Goal: Task Accomplishment & Management: Manage account settings

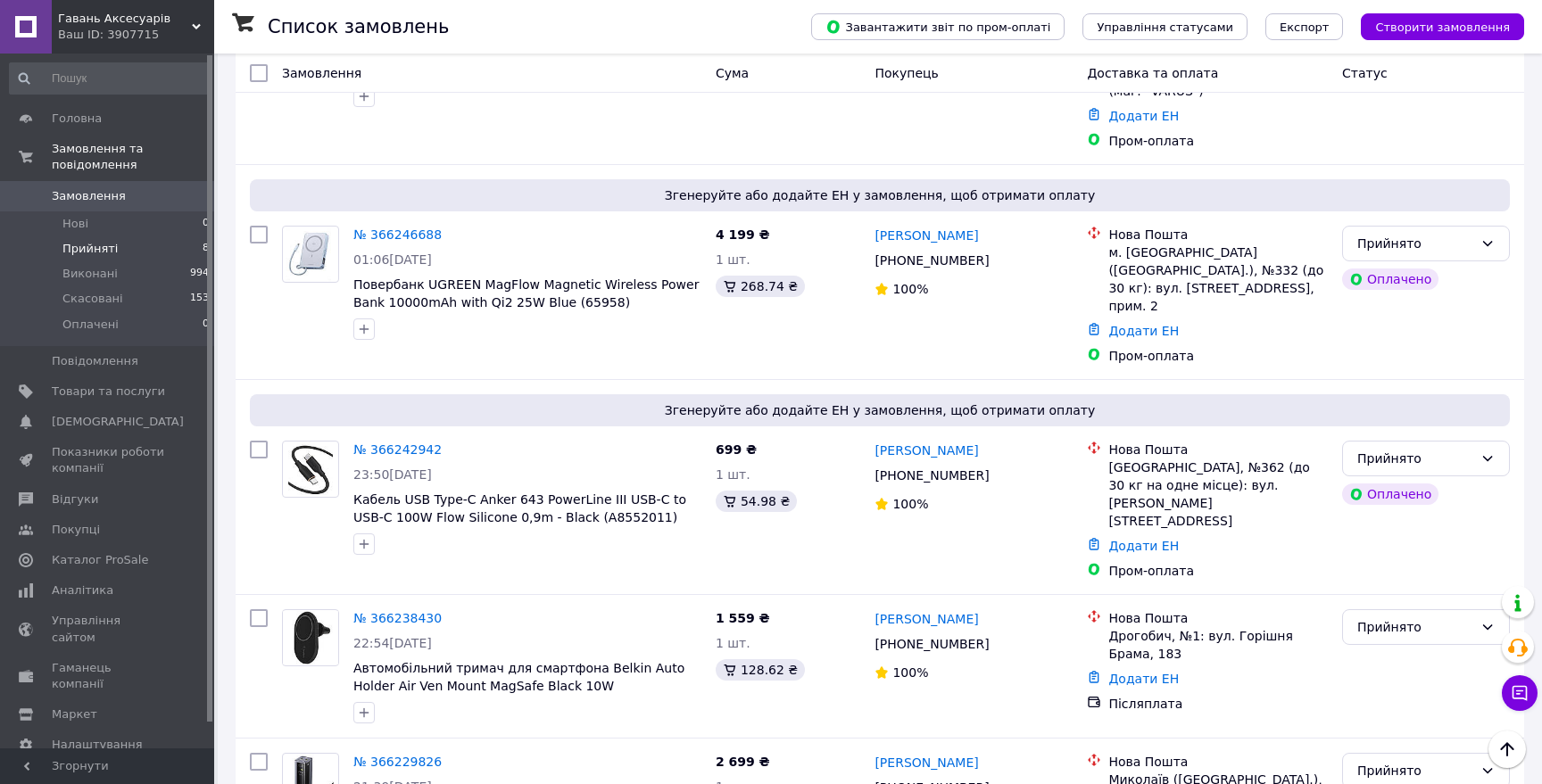
scroll to position [352, 0]
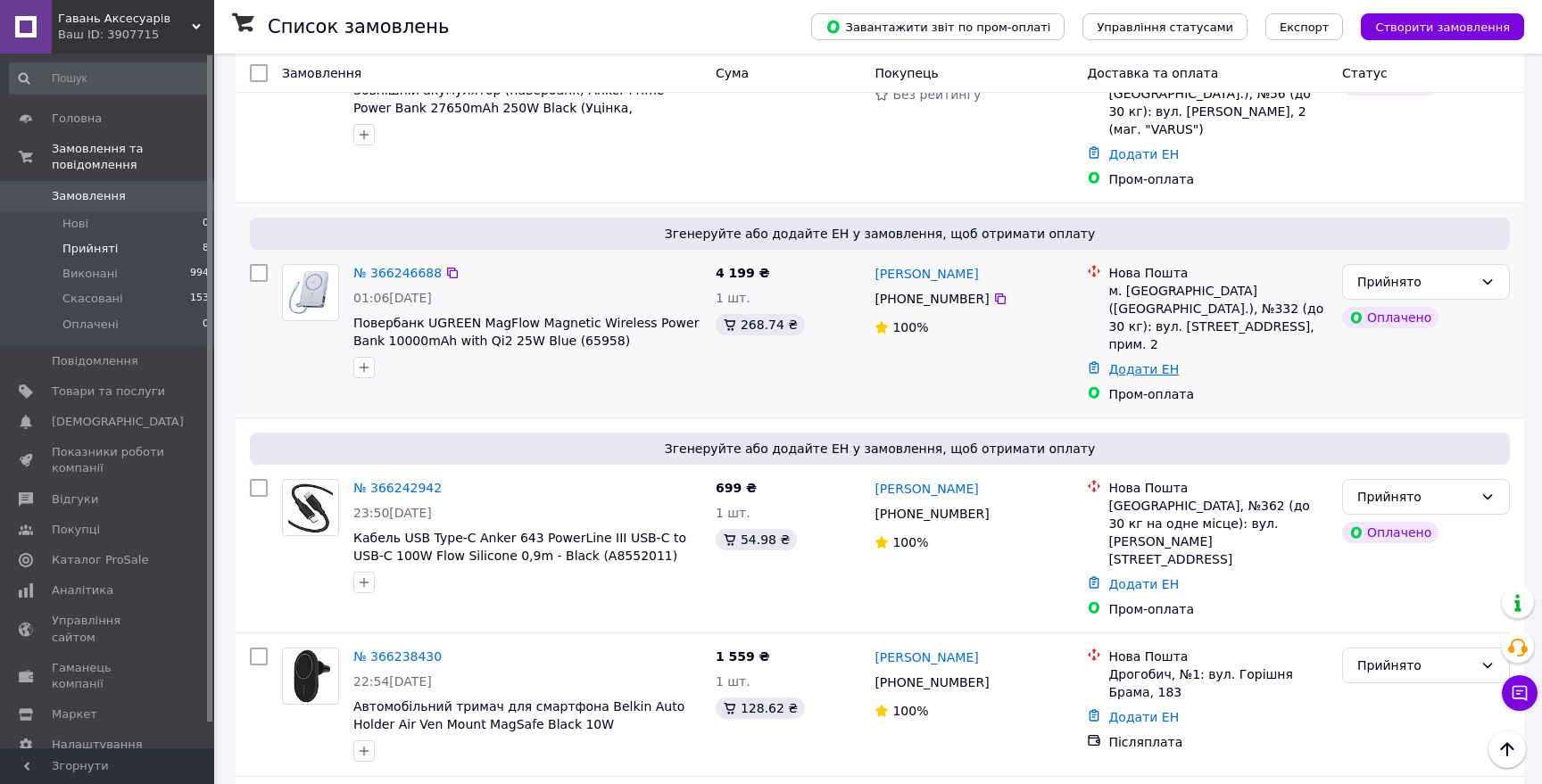
click at [1138, 362] on link "Додати ЕН" at bounding box center [1144, 368] width 71 height 14
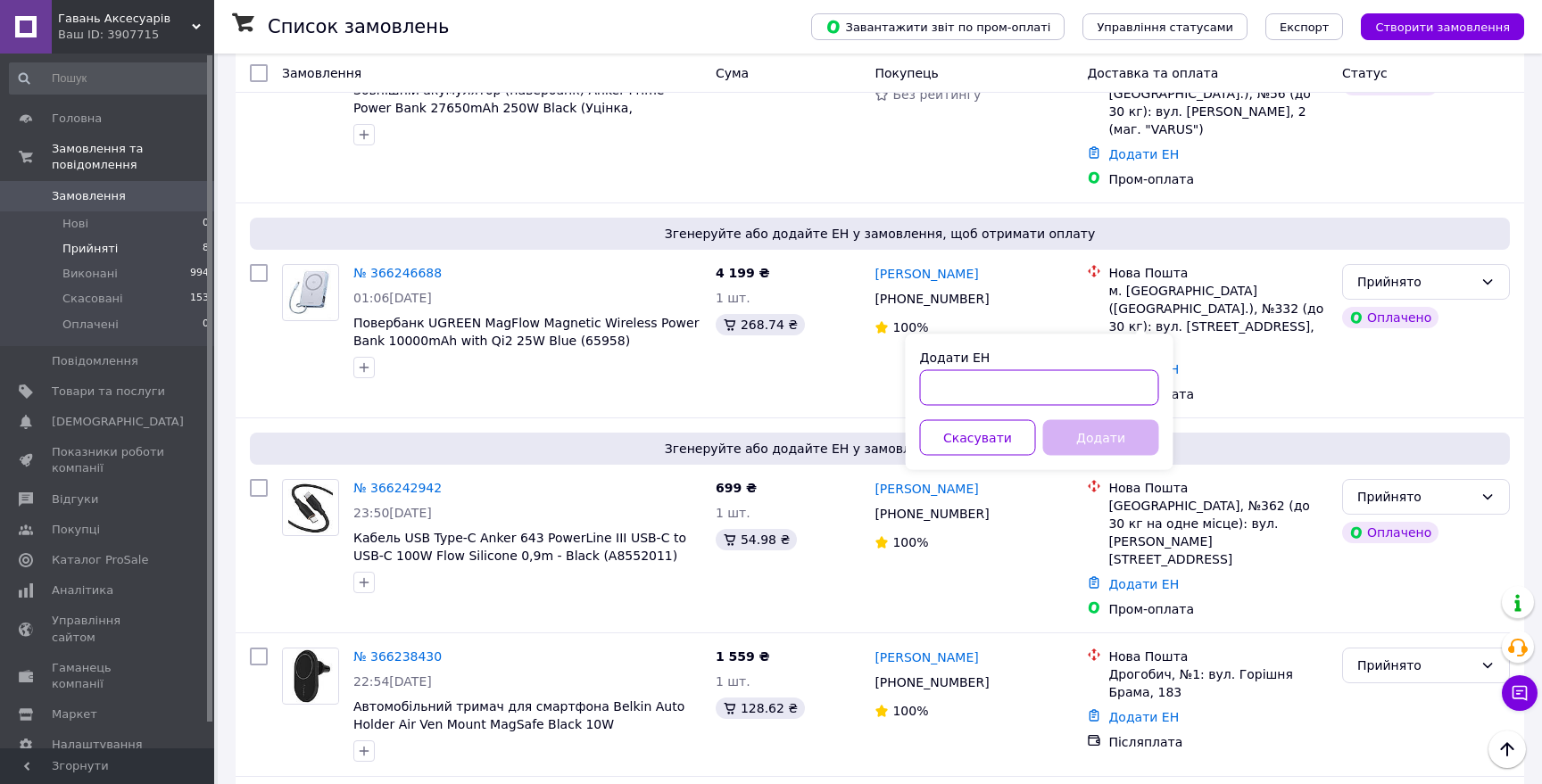
click at [1058, 379] on input "Додати ЕН" at bounding box center [1039, 388] width 239 height 35
type input "59001474635606"
click at [1085, 445] on button "Додати" at bounding box center [1101, 438] width 116 height 35
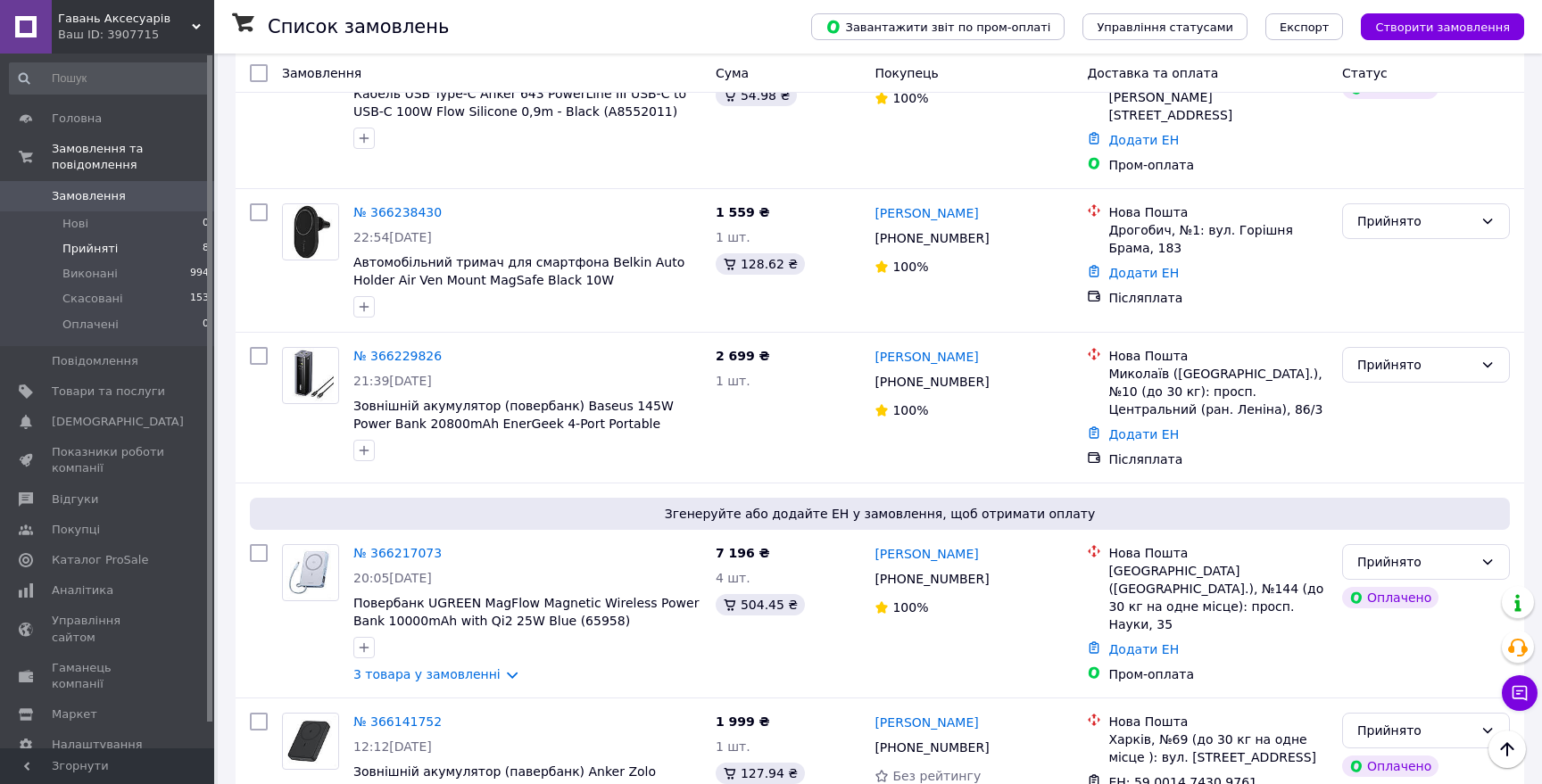
scroll to position [837, 0]
click at [1156, 640] on link "Додати ЕН" at bounding box center [1144, 646] width 71 height 14
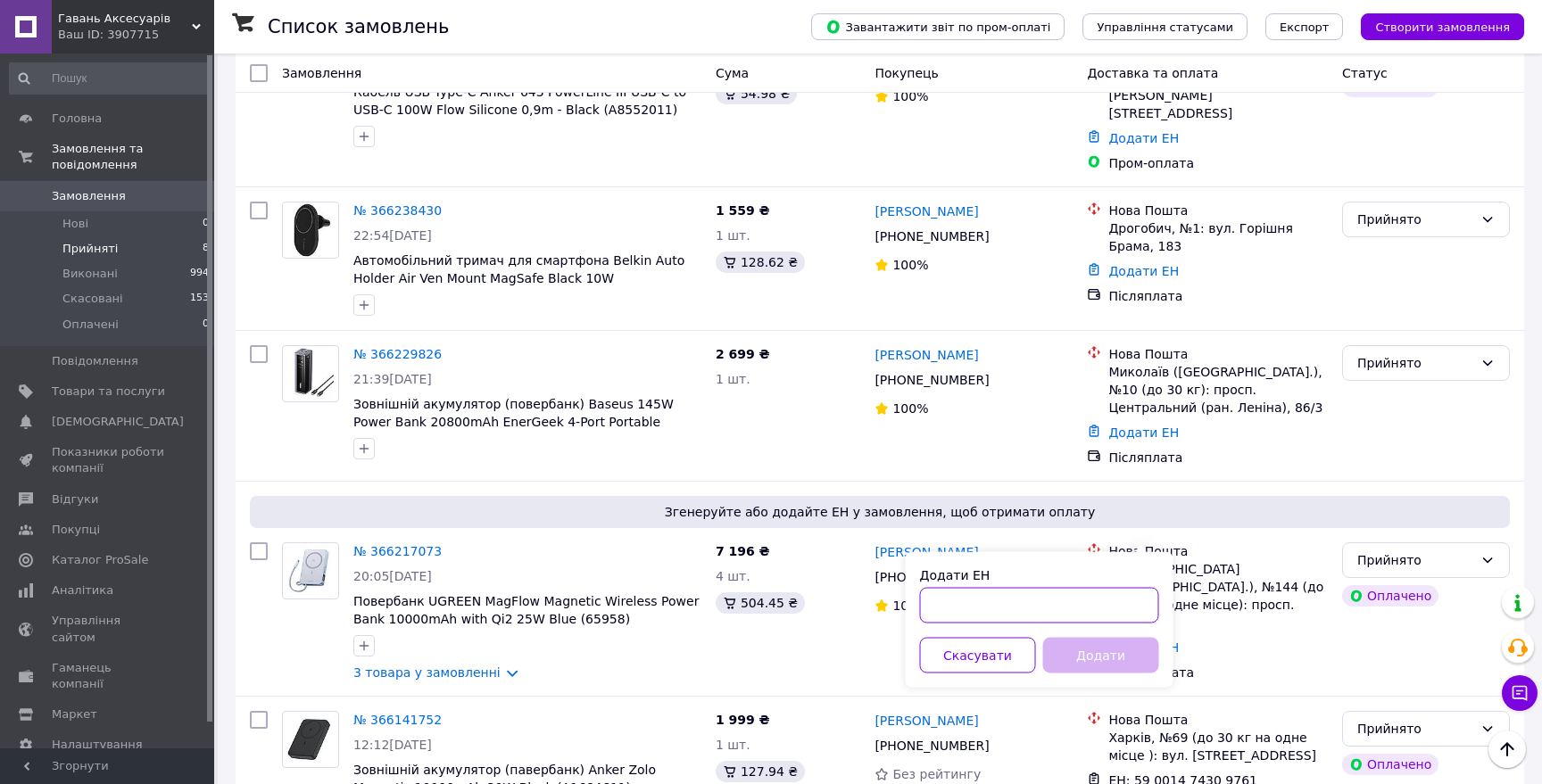
click at [1054, 605] on input "Додати ЕН" at bounding box center [1039, 605] width 239 height 35
type input "59001474638288"
click at [1100, 646] on button "Додати" at bounding box center [1101, 656] width 116 height 35
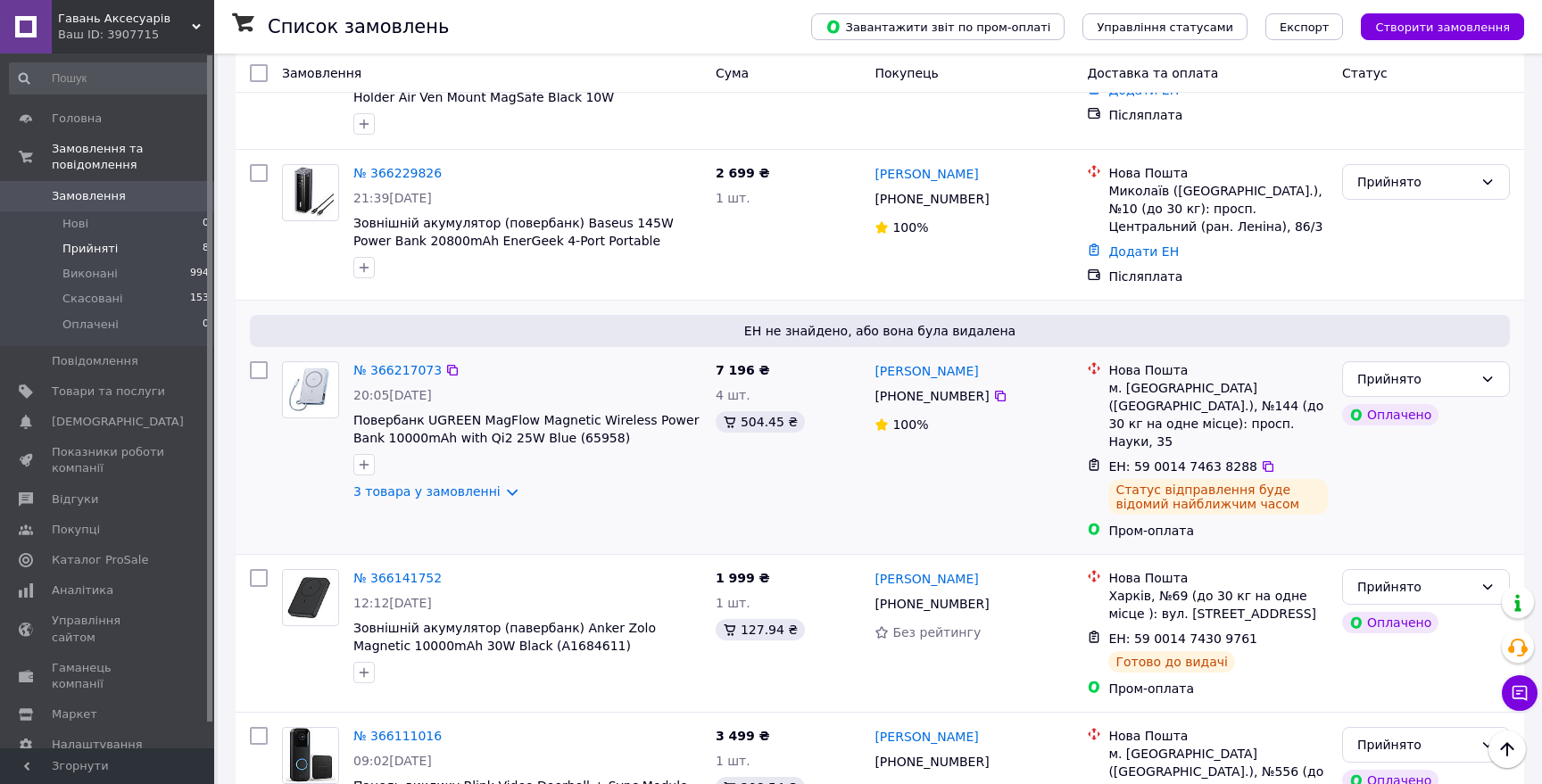
scroll to position [964, 0]
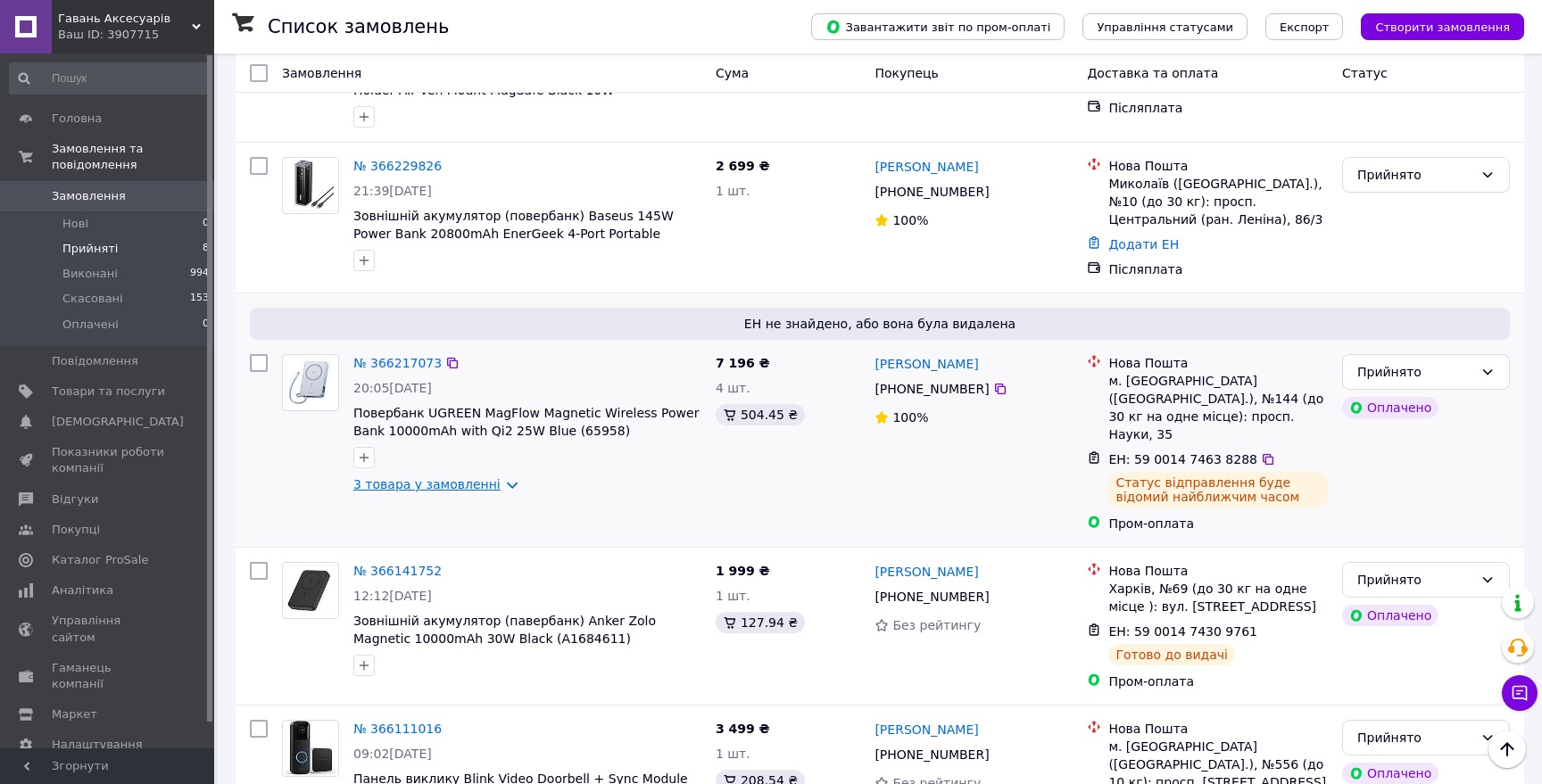
click at [496, 477] on link "3 товара у замовленні" at bounding box center [427, 484] width 147 height 14
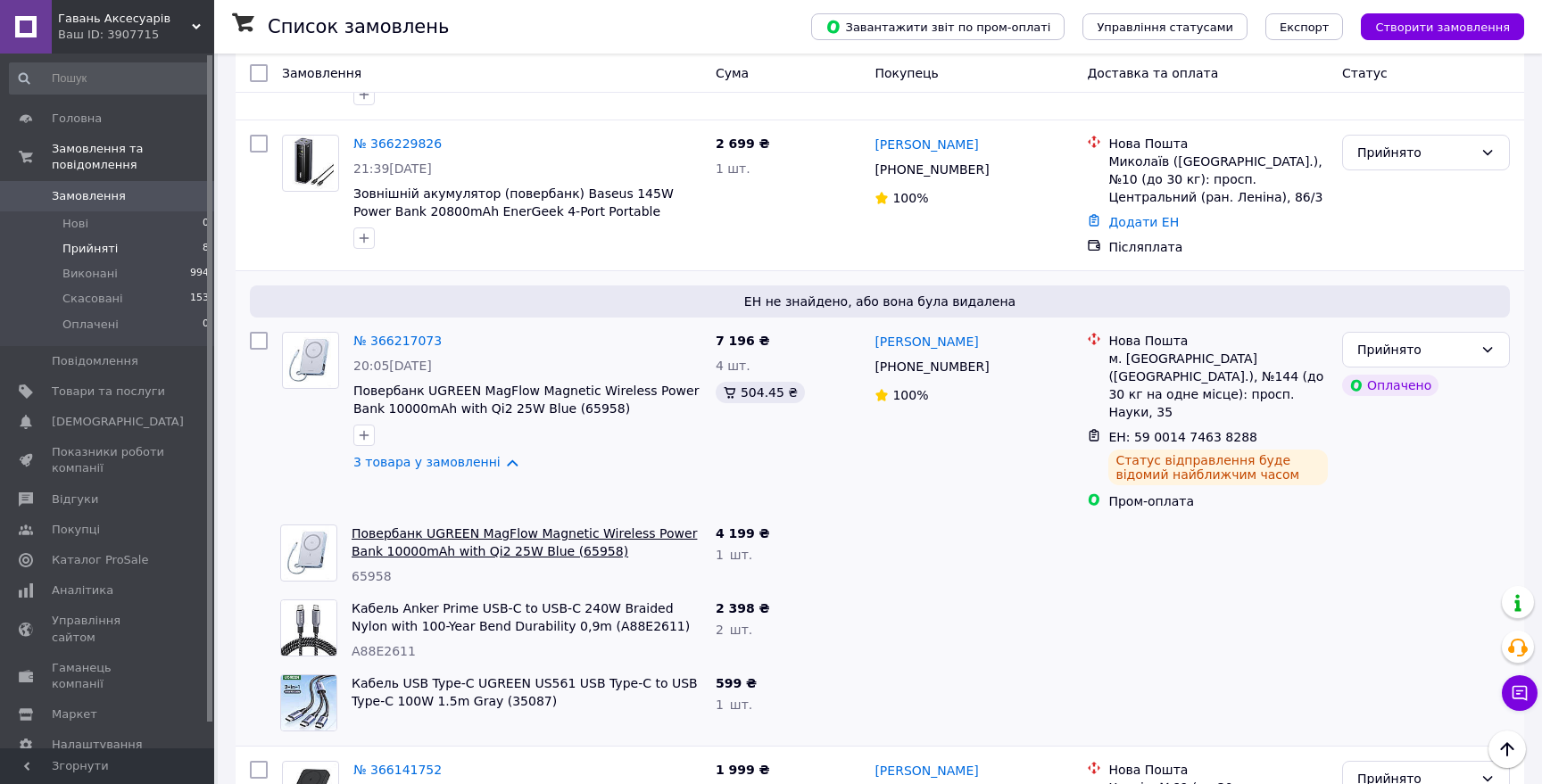
scroll to position [991, 0]
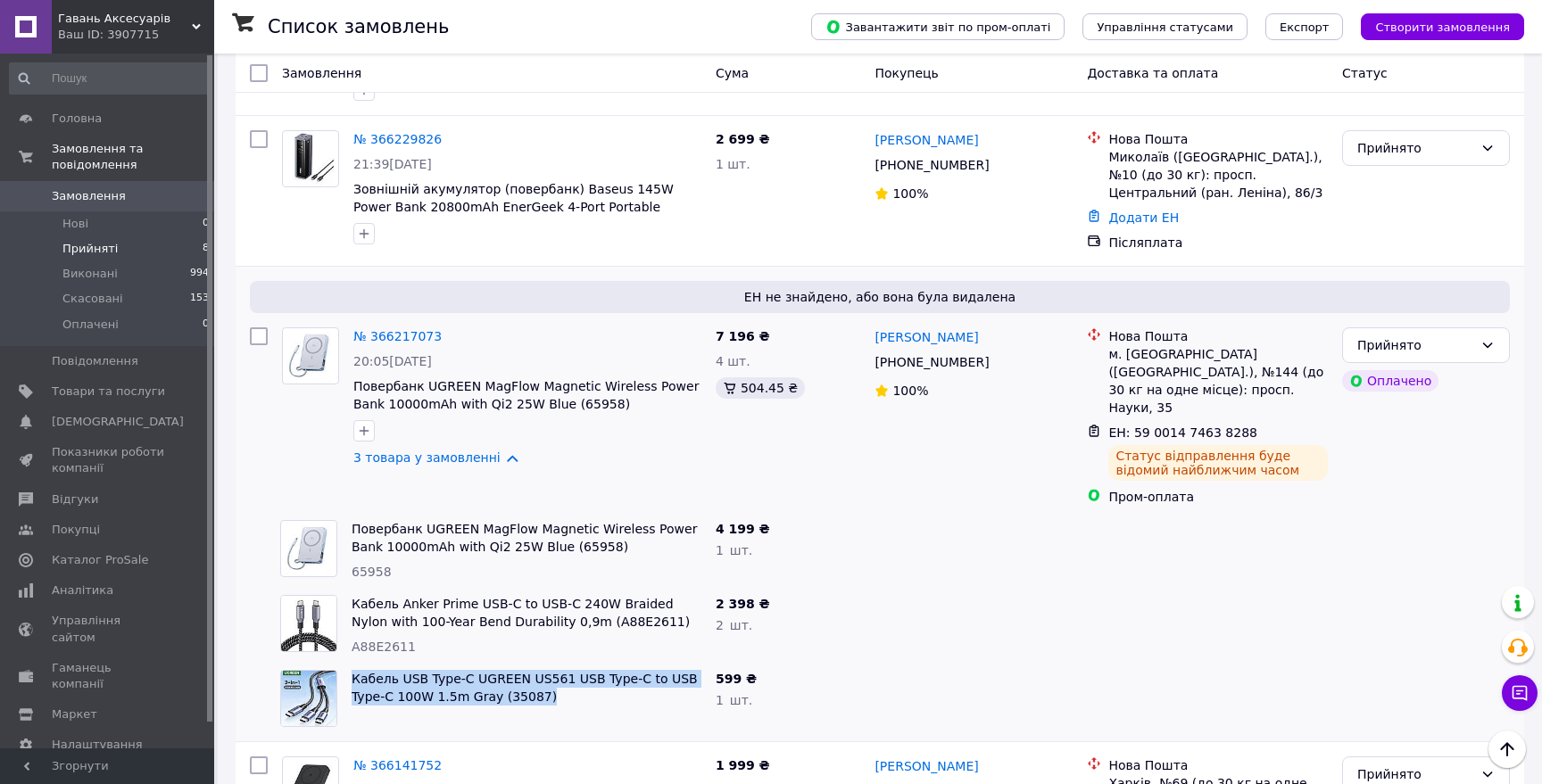
drag, startPoint x: 555, startPoint y: 582, endPoint x: 350, endPoint y: 573, distance: 205.2
click at [350, 662] on div "Кабель USB Type-C UGREEN US561 USB Type-C to USB Type-C 100W 1.5m Gray (35087)" at bounding box center [526, 698] width 364 height 72
copy link "Кабель USB Type-C UGREEN US561 USB Type-C to USB Type-C 100W 1.5m Gray (35087)"
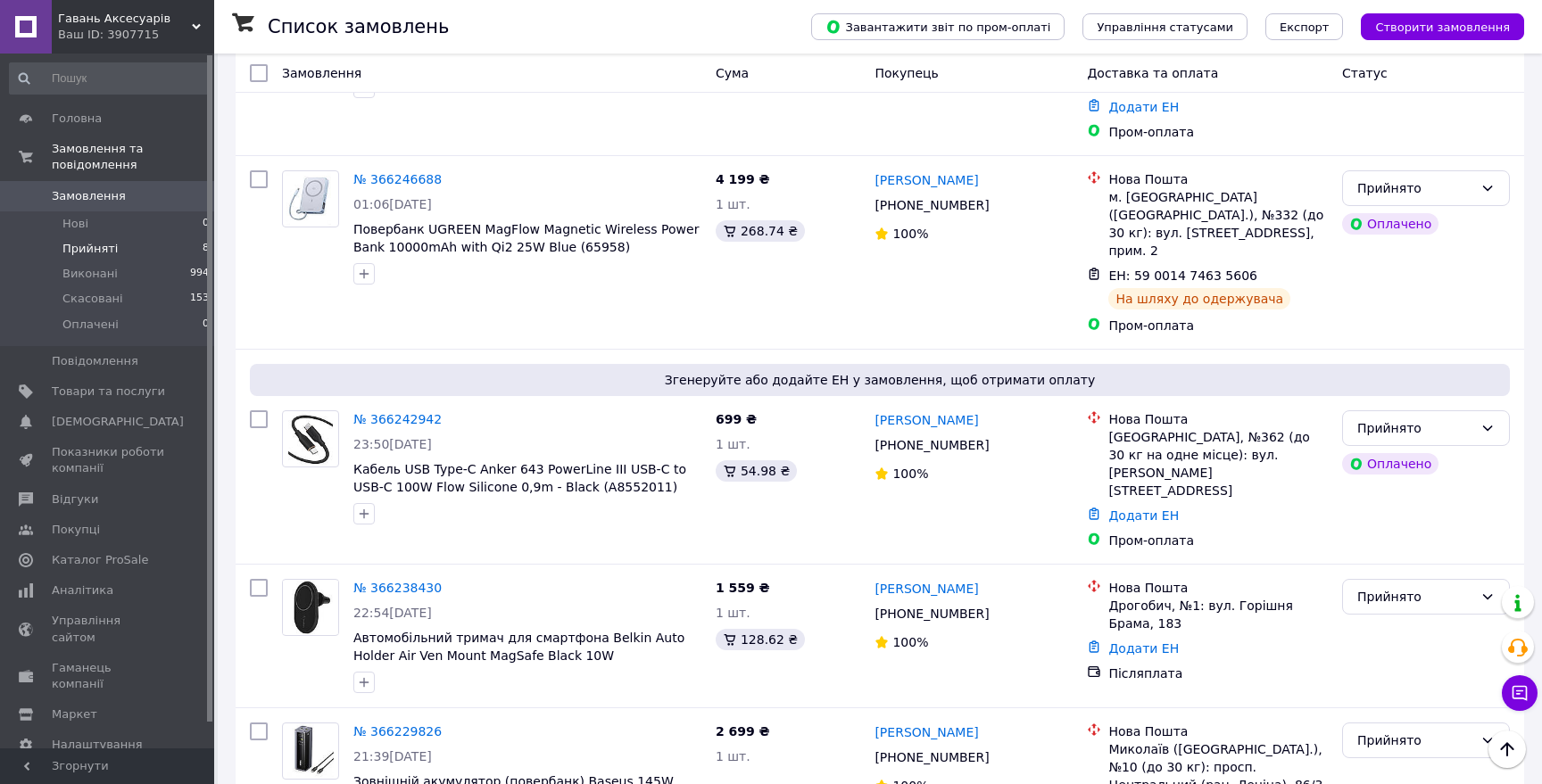
scroll to position [0, 0]
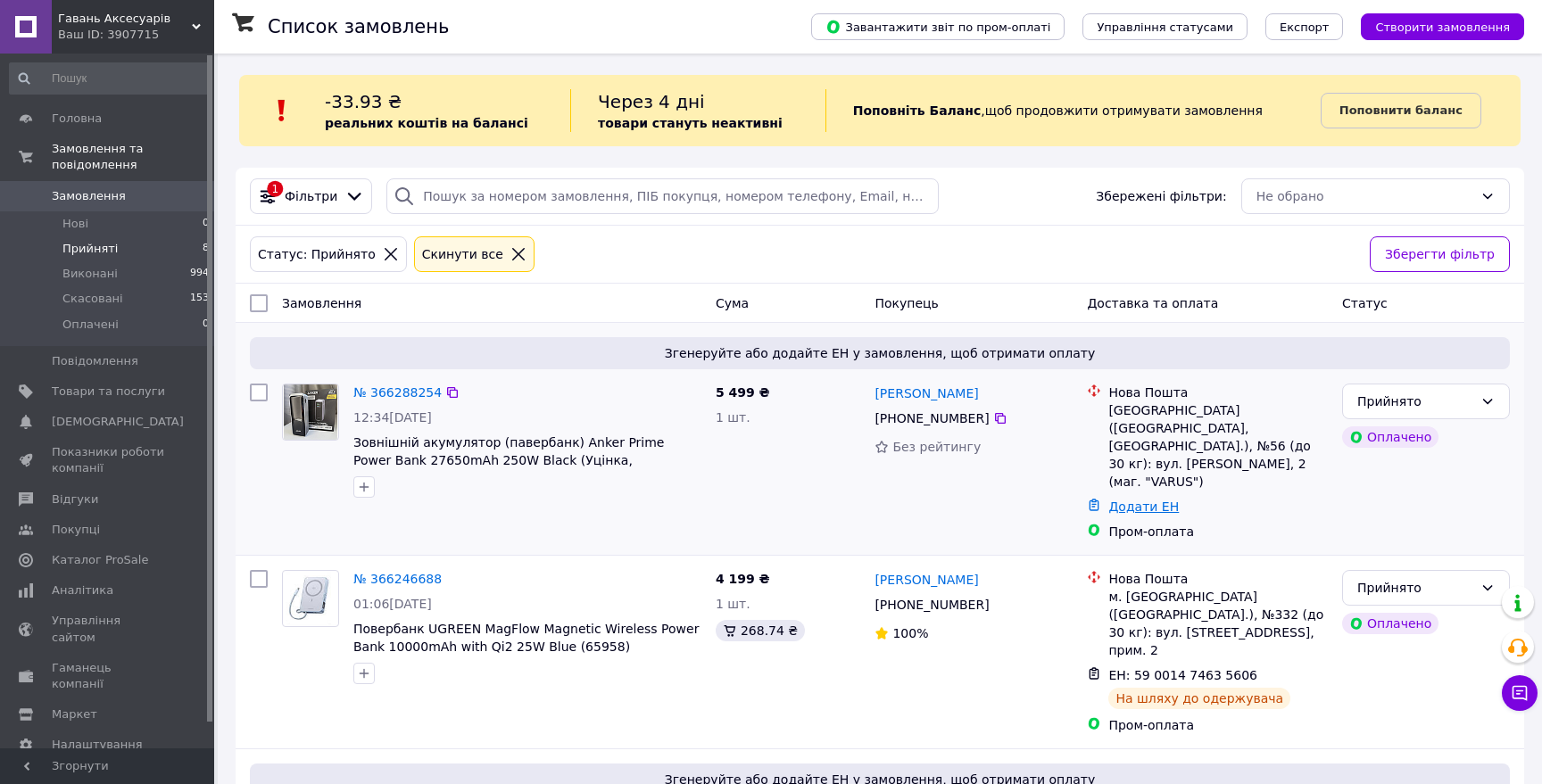
click at [1133, 499] on link "Додати ЕН" at bounding box center [1144, 506] width 71 height 14
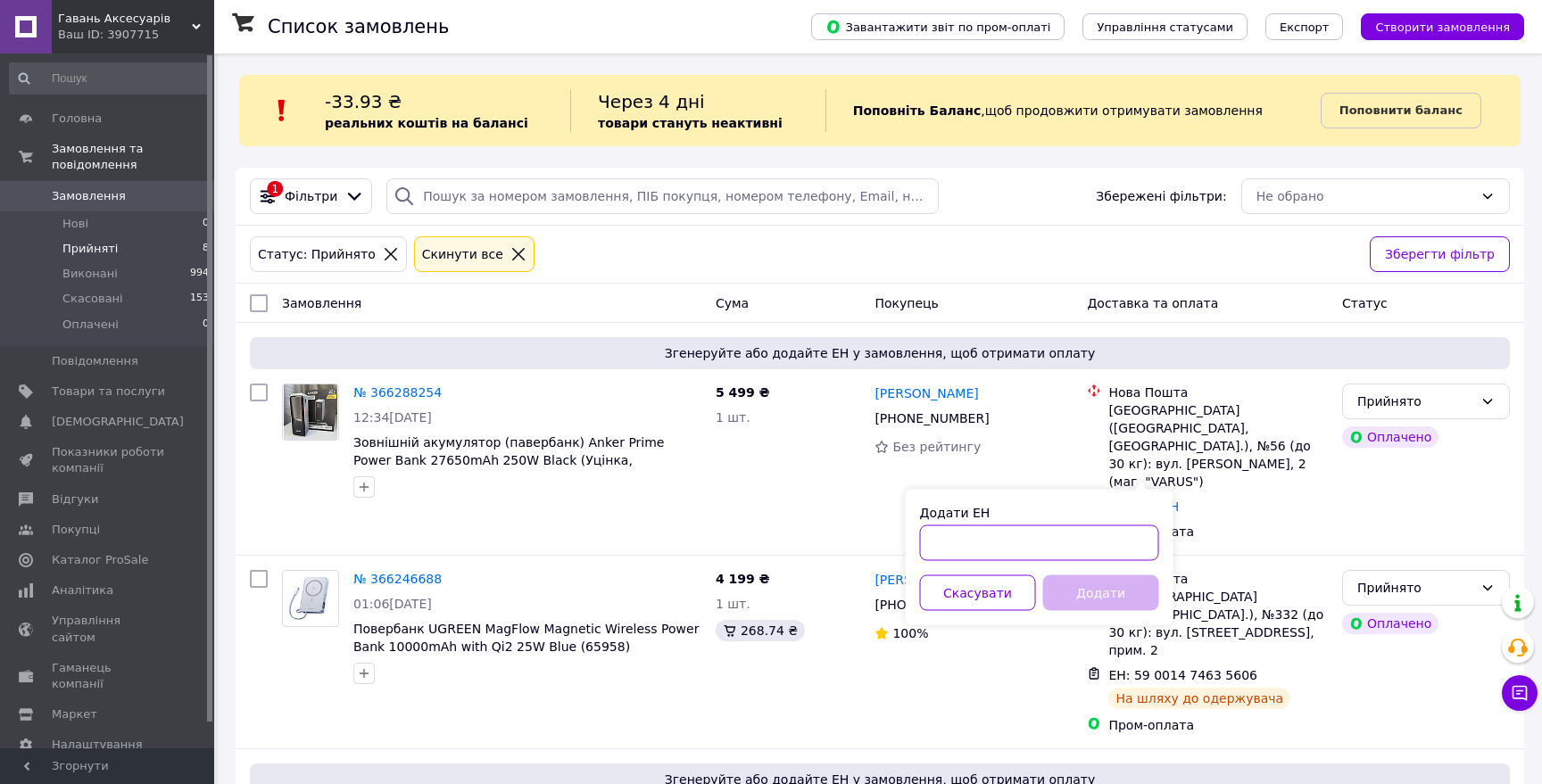
click at [1050, 548] on input "Додати ЕН" at bounding box center [1039, 543] width 239 height 35
type input "59001474634927"
click at [1119, 596] on button "Додати" at bounding box center [1101, 592] width 116 height 35
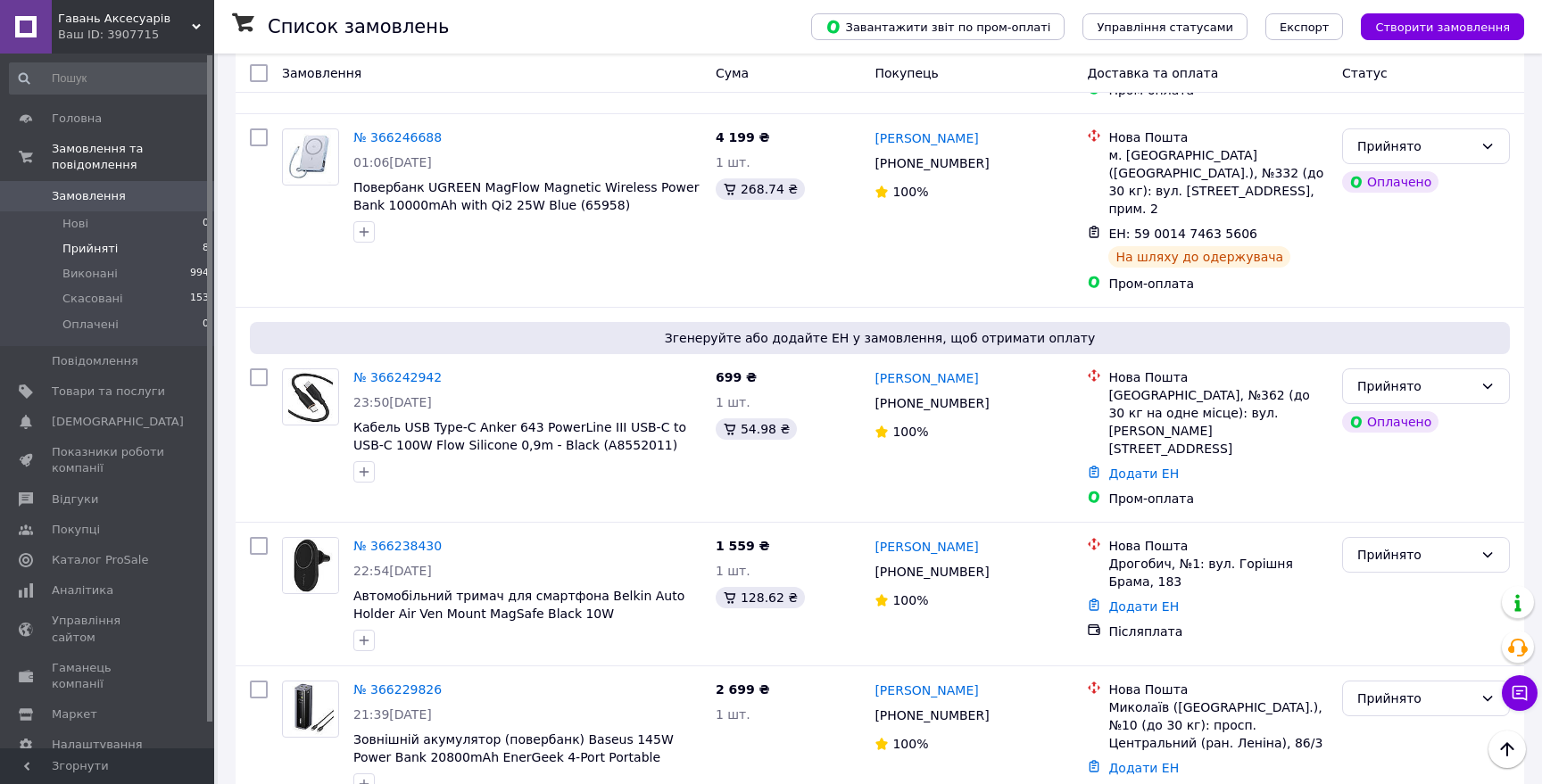
scroll to position [530, 0]
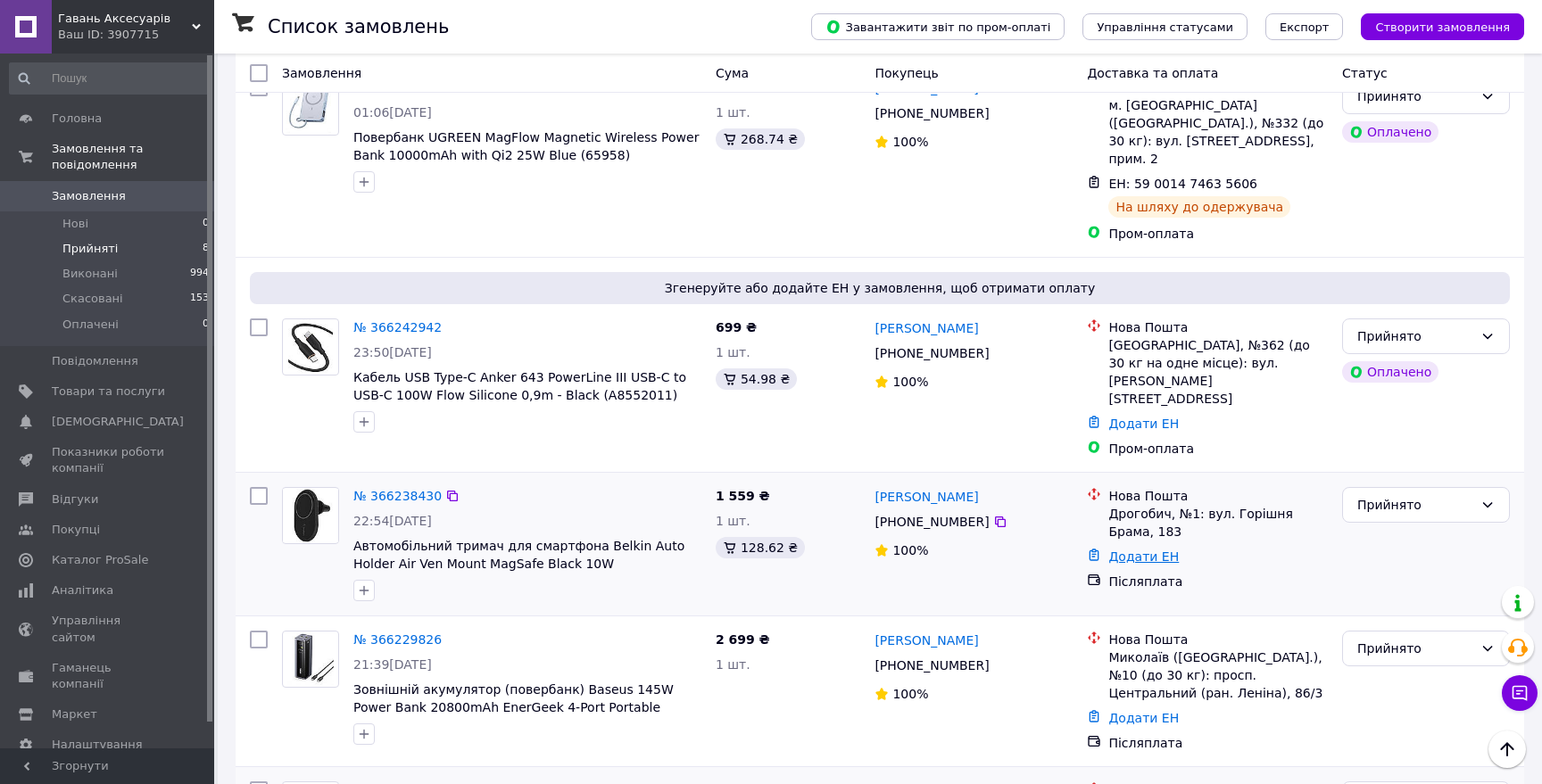
click at [1136, 550] on link "Додати ЕН" at bounding box center [1144, 556] width 71 height 14
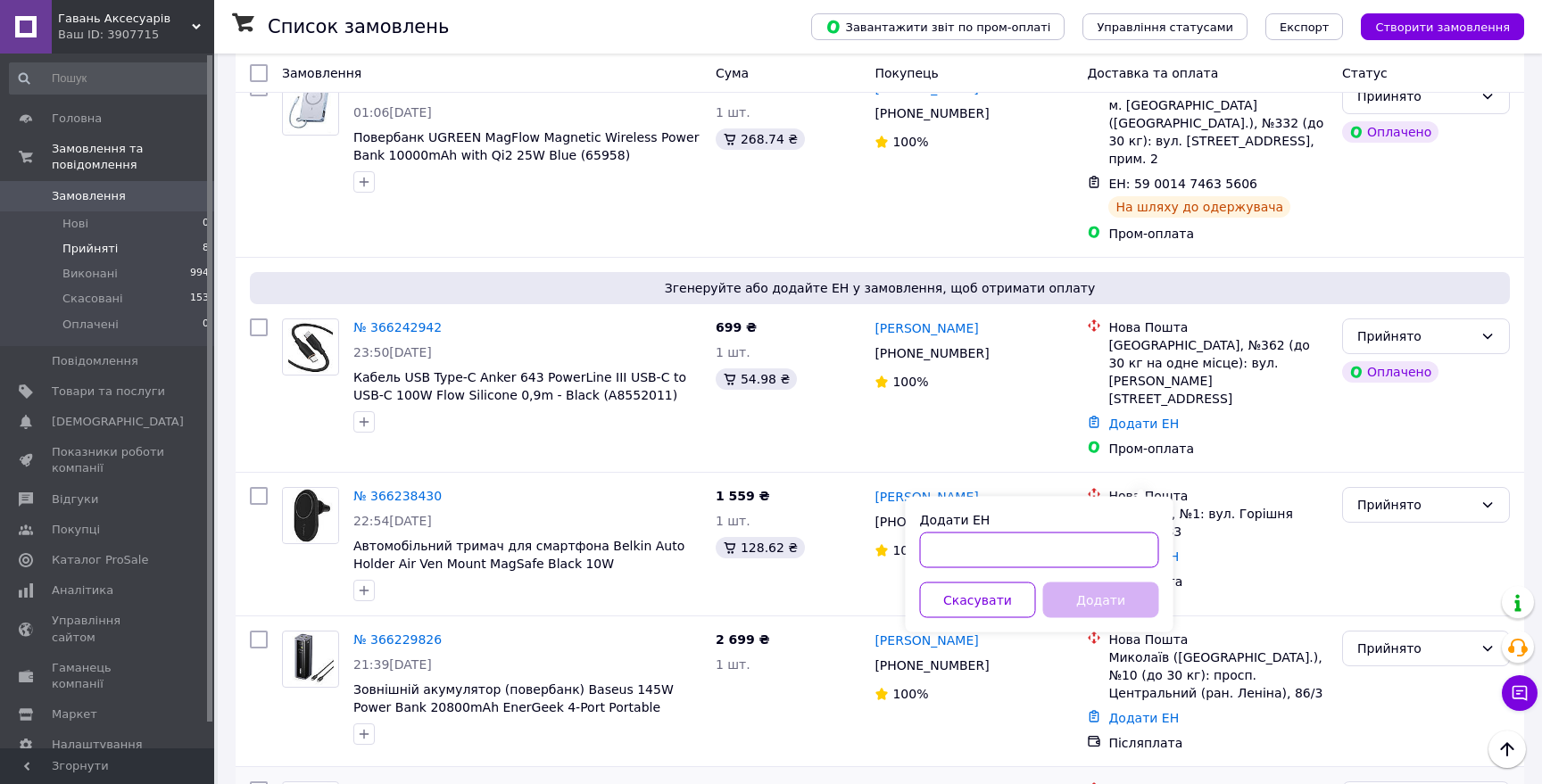
click at [1069, 548] on input "Додати ЕН" at bounding box center [1039, 550] width 239 height 35
type input "59001474636083"
click at [1096, 597] on button "Додати" at bounding box center [1101, 600] width 116 height 35
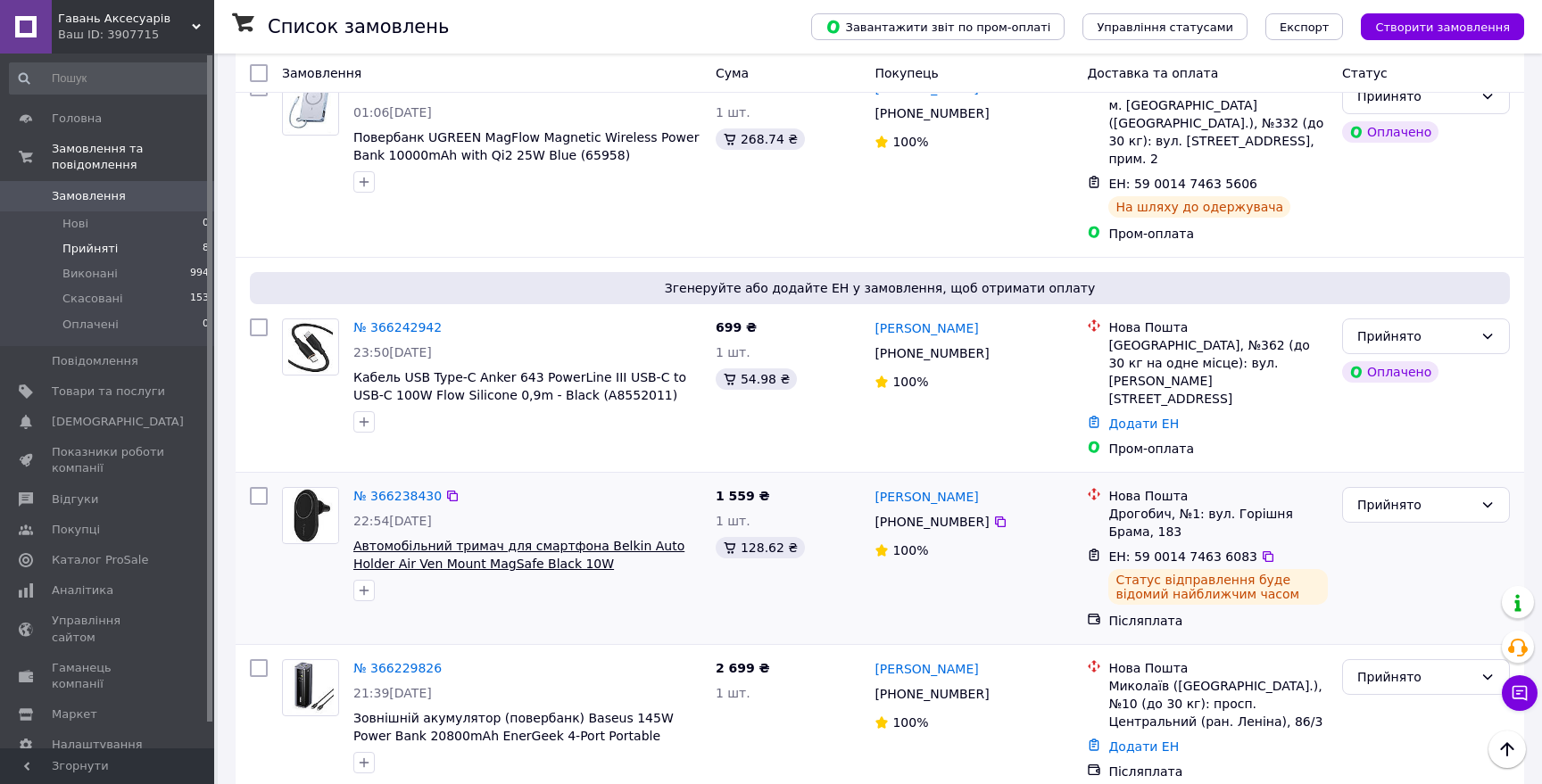
drag, startPoint x: 643, startPoint y: 501, endPoint x: 563, endPoint y: 486, distance: 81.4
click at [563, 486] on div "№ 366238430 22:54, 11.10.2025 Автомобільний тримач для смартфона Belkin Auto Ho…" at bounding box center [527, 544] width 362 height 128
copy div "WIC004BTBK-NC) для iPhone 15/15 Pro Max,"
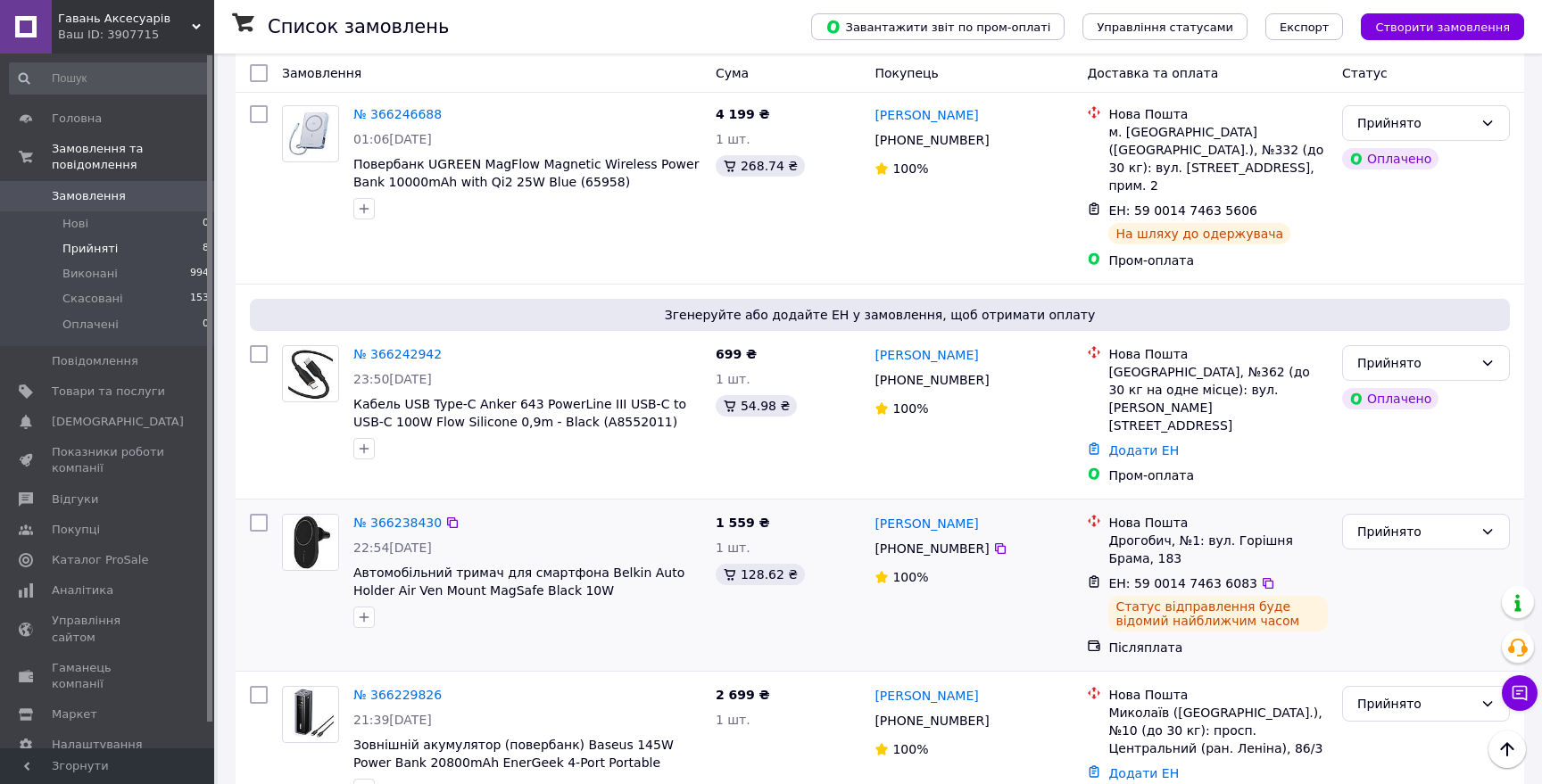
scroll to position [444, 0]
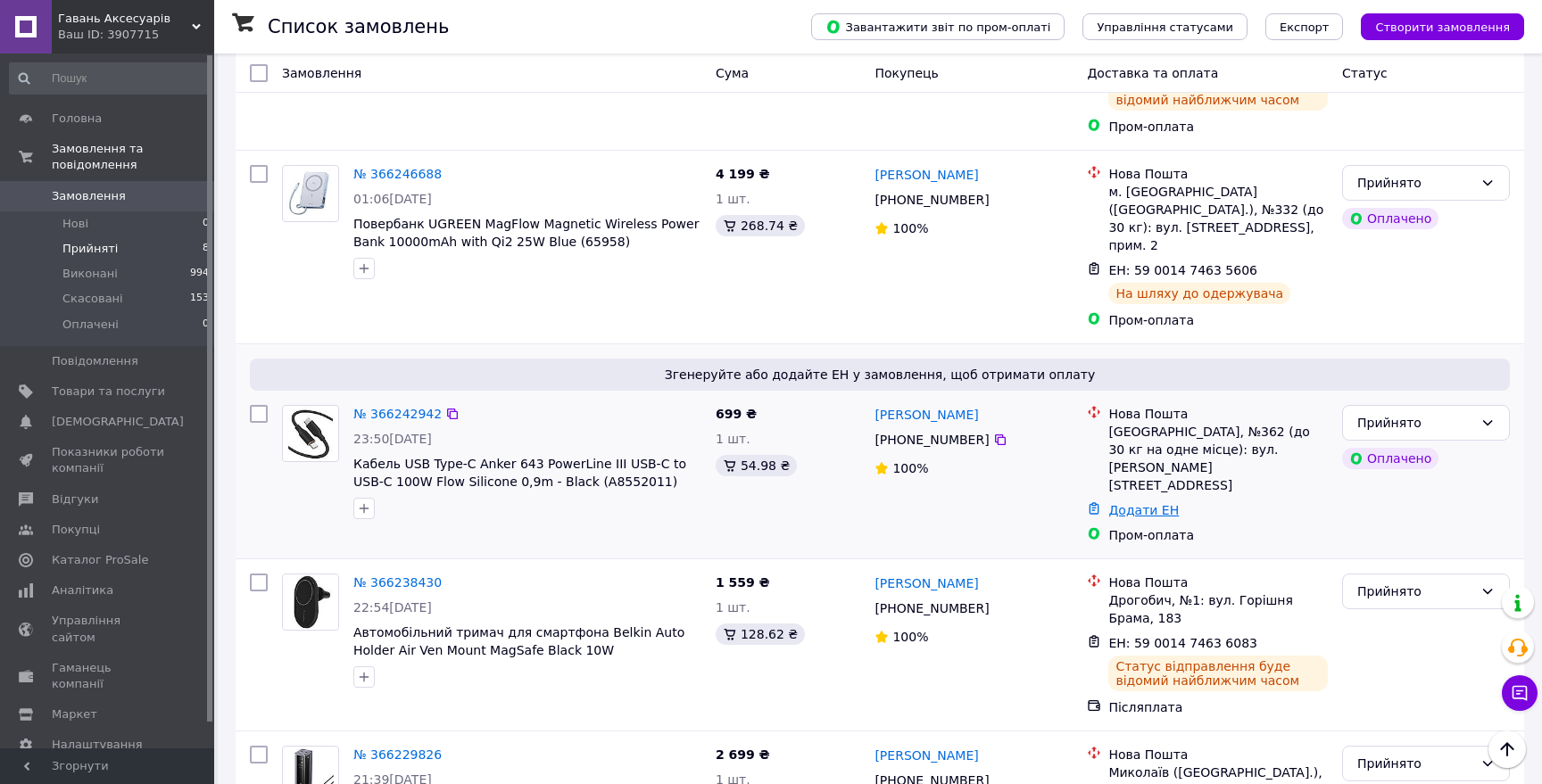
click at [1136, 503] on link "Додати ЕН" at bounding box center [1144, 510] width 71 height 14
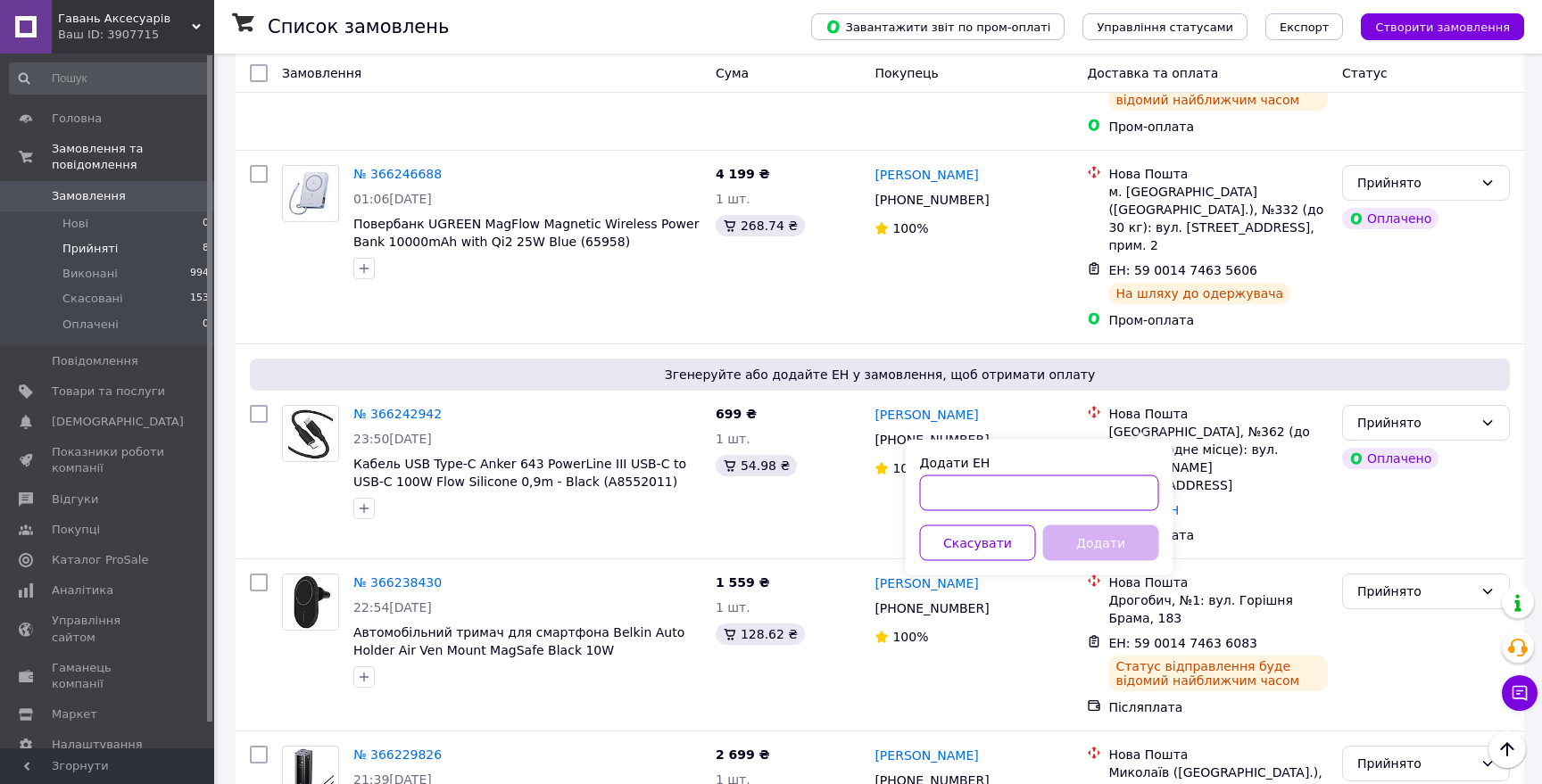
click at [1086, 495] on input "Додати ЕН" at bounding box center [1039, 493] width 239 height 35
type input "59001474637174"
click at [1120, 540] on button "Додати" at bounding box center [1101, 543] width 116 height 35
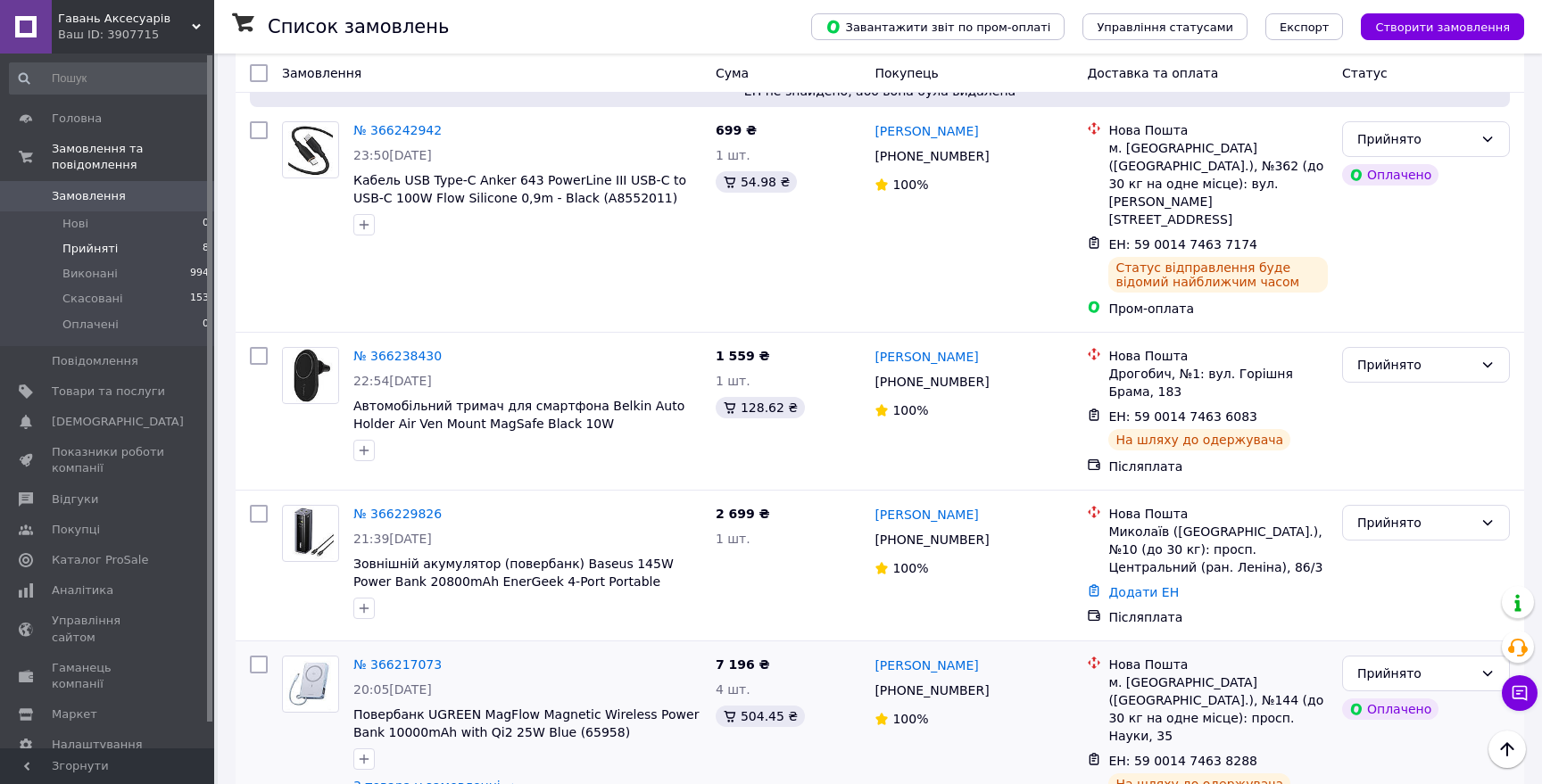
scroll to position [686, 0]
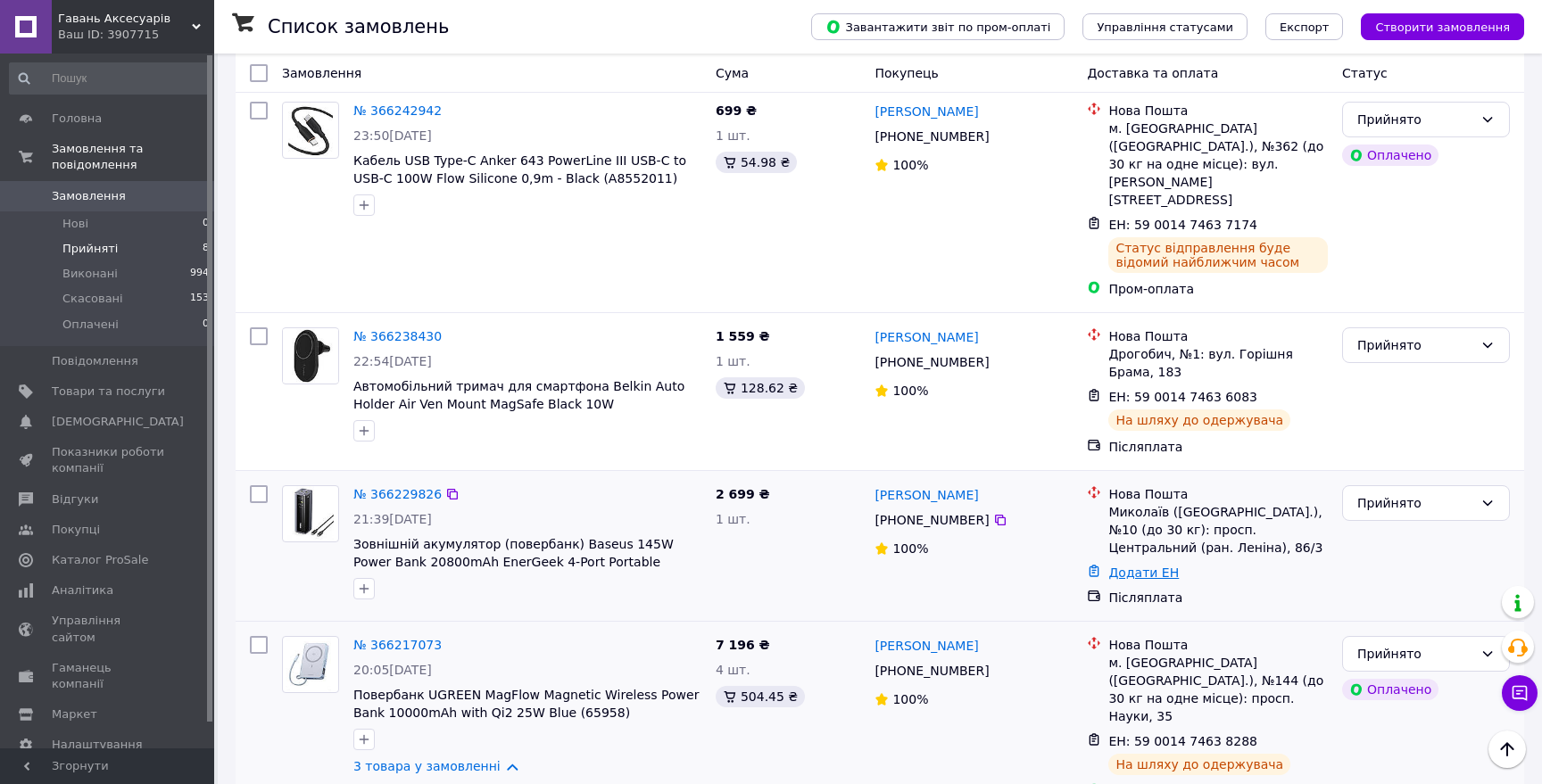
click at [1134, 565] on link "Додати ЕН" at bounding box center [1144, 572] width 71 height 14
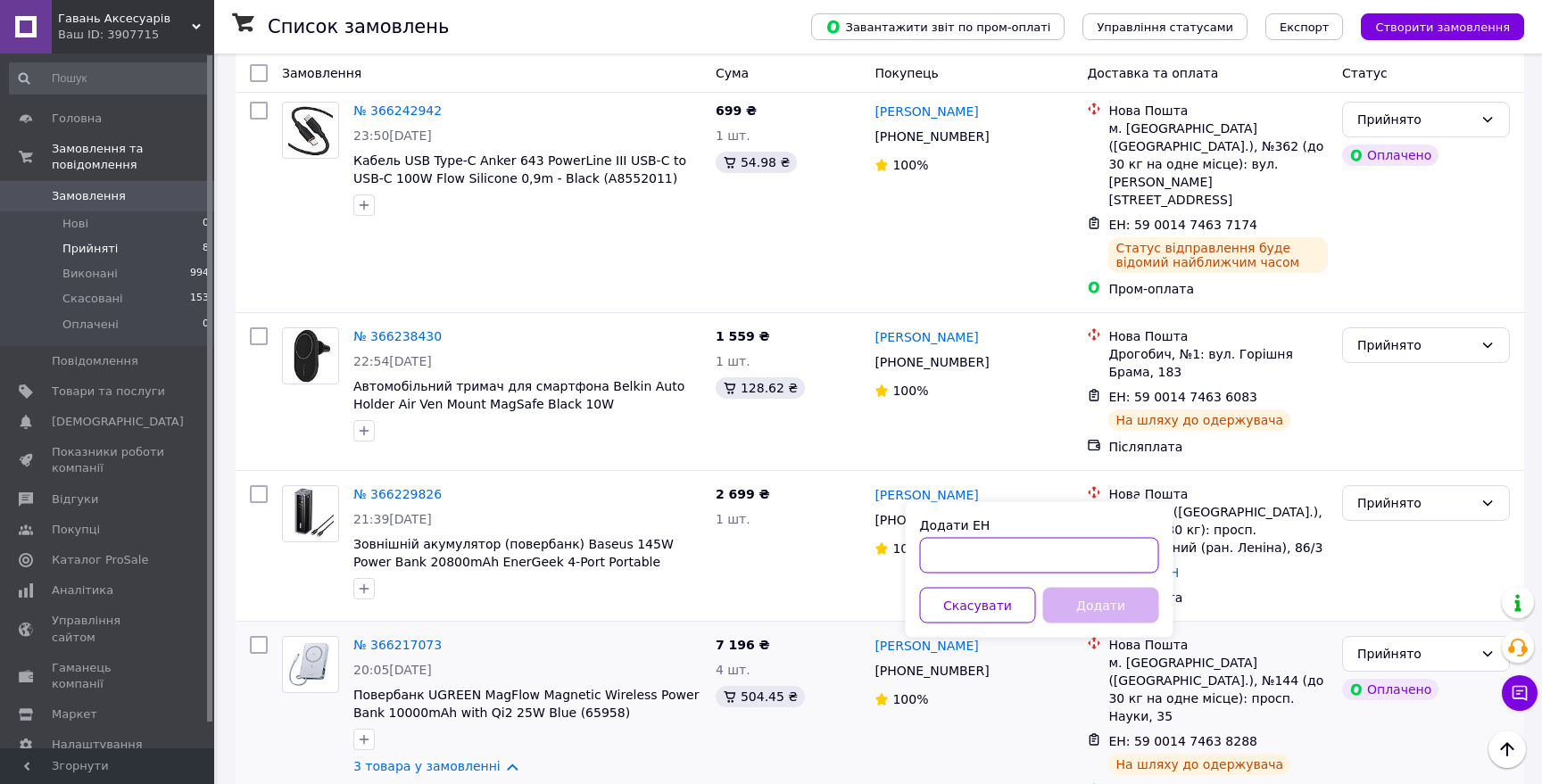
click at [978, 555] on input "Додати ЕН" at bounding box center [1039, 555] width 239 height 35
type input "59001474638937"
click at [1099, 603] on button "Додати" at bounding box center [1101, 605] width 116 height 35
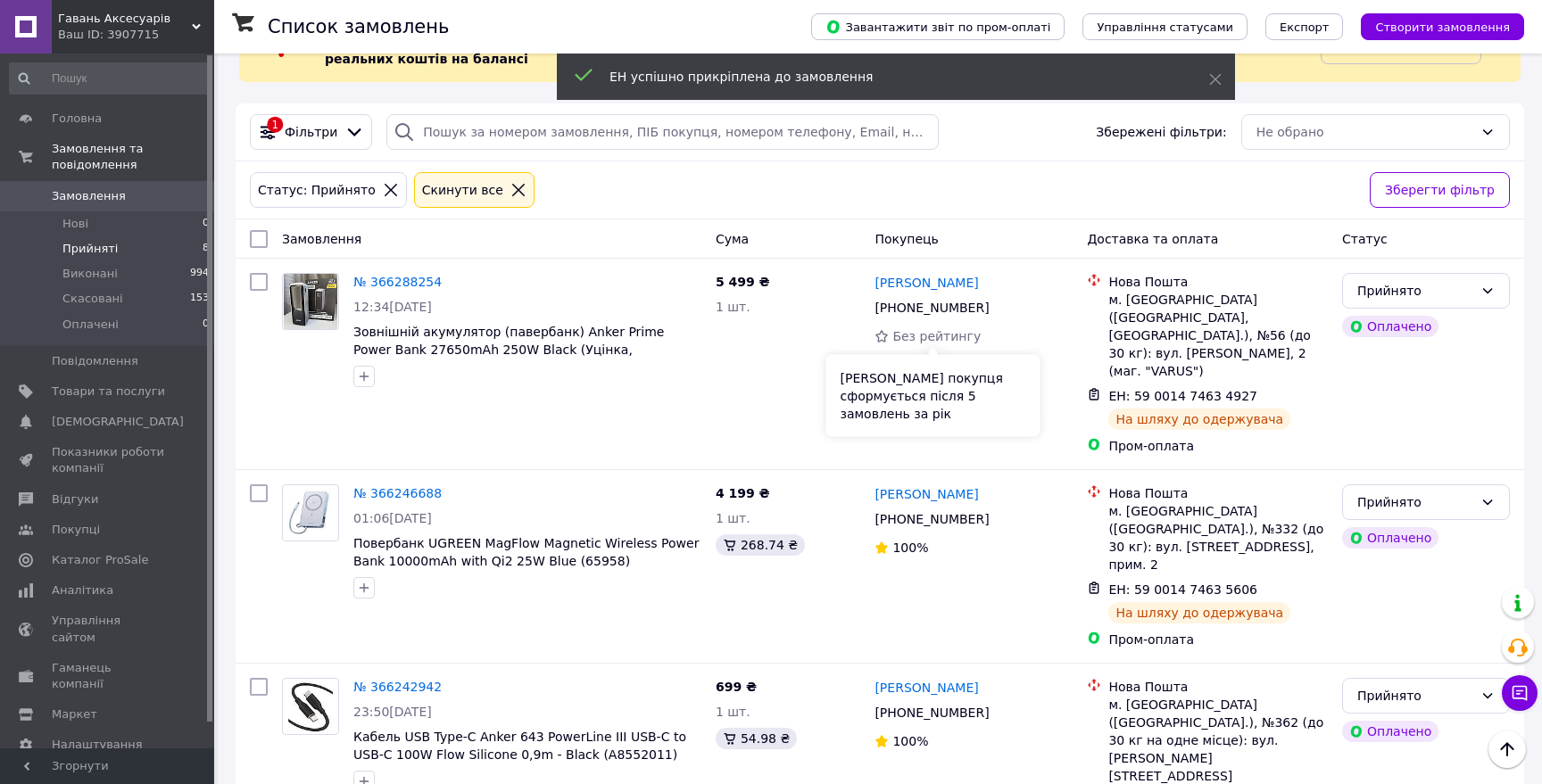
scroll to position [0, 0]
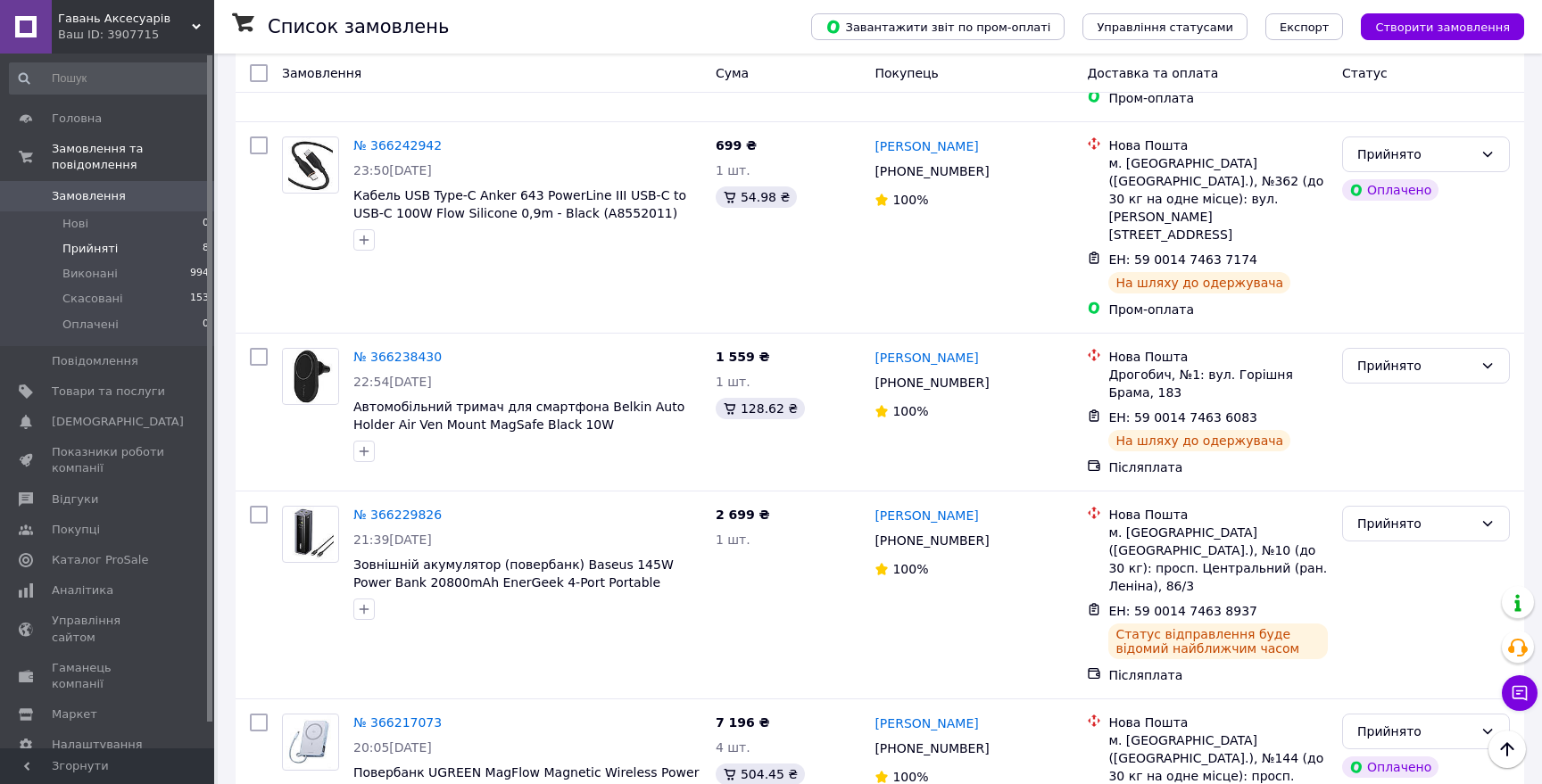
scroll to position [611, 0]
